Goal: Transaction & Acquisition: Subscribe to service/newsletter

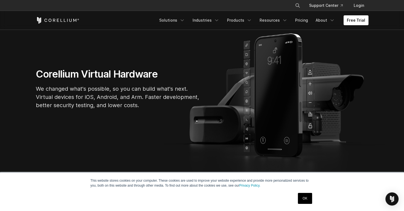
scroll to position [46, 0]
click at [358, 21] on link "Free Trial" at bounding box center [356, 20] width 25 height 10
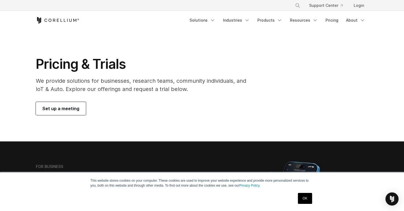
click at [65, 18] on icon "Corellium Home" at bounding box center [57, 20] width 43 height 7
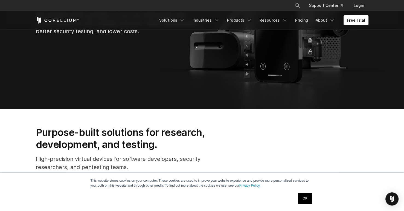
scroll to position [121, 0]
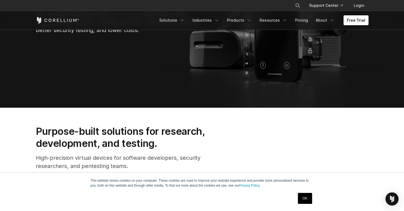
click at [352, 21] on link "Free Trial" at bounding box center [356, 20] width 25 height 10
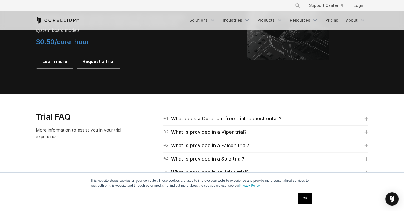
scroll to position [732, 0]
